Goal: Register for event/course

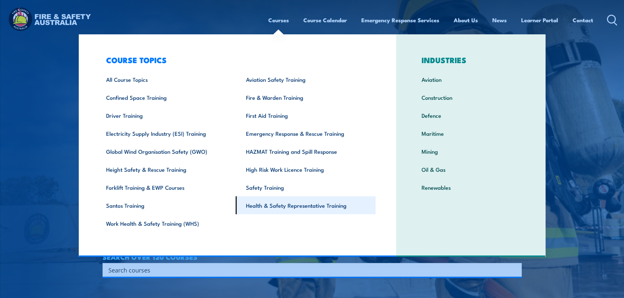
click at [270, 201] on link "Health & Safety Representative Training" at bounding box center [306, 205] width 140 height 18
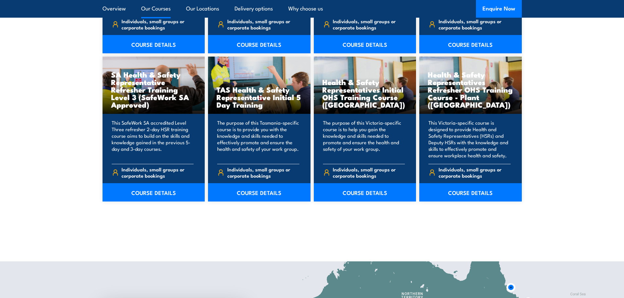
scroll to position [982, 0]
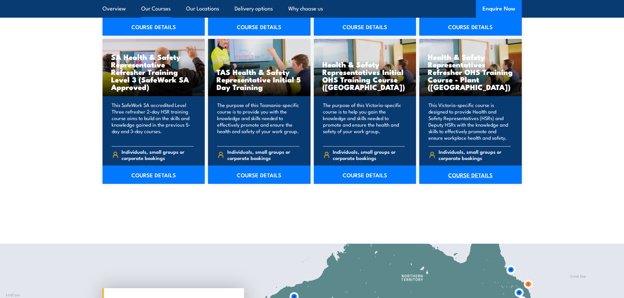
click at [476, 174] on link "COURSE DETAILS" at bounding box center [470, 175] width 102 height 18
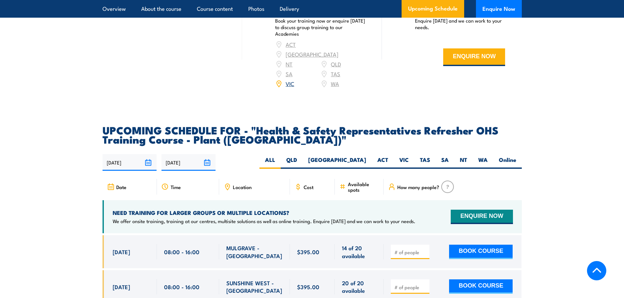
scroll to position [1081, 0]
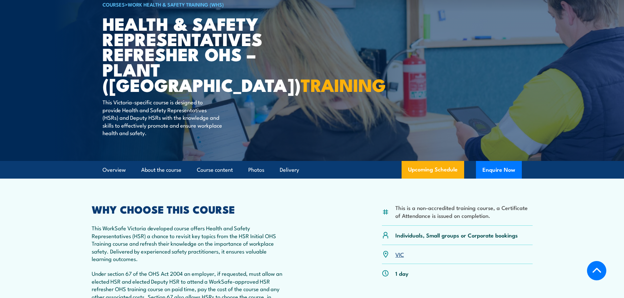
scroll to position [131, 0]
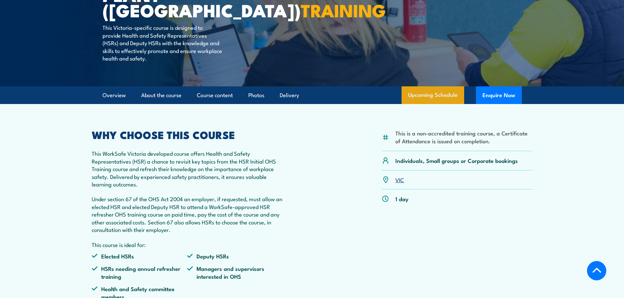
click at [416, 88] on link "Upcoming Schedule" at bounding box center [432, 95] width 63 height 18
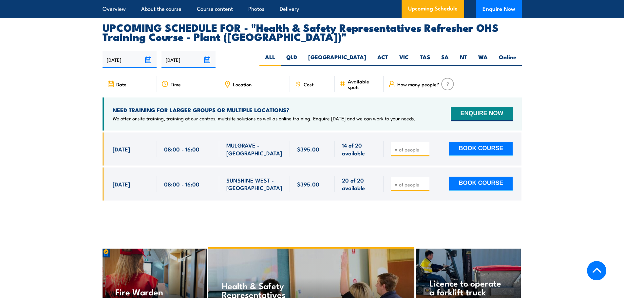
scroll to position [1178, 0]
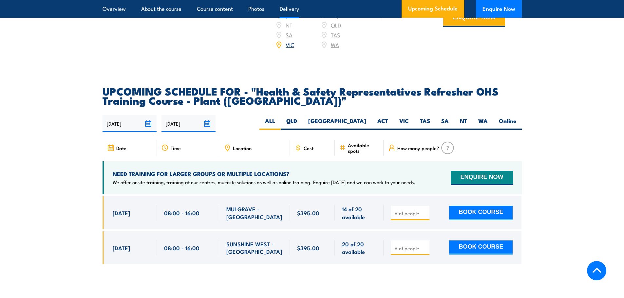
scroll to position [1146, 0]
